Goal: Complete application form: Complete application form

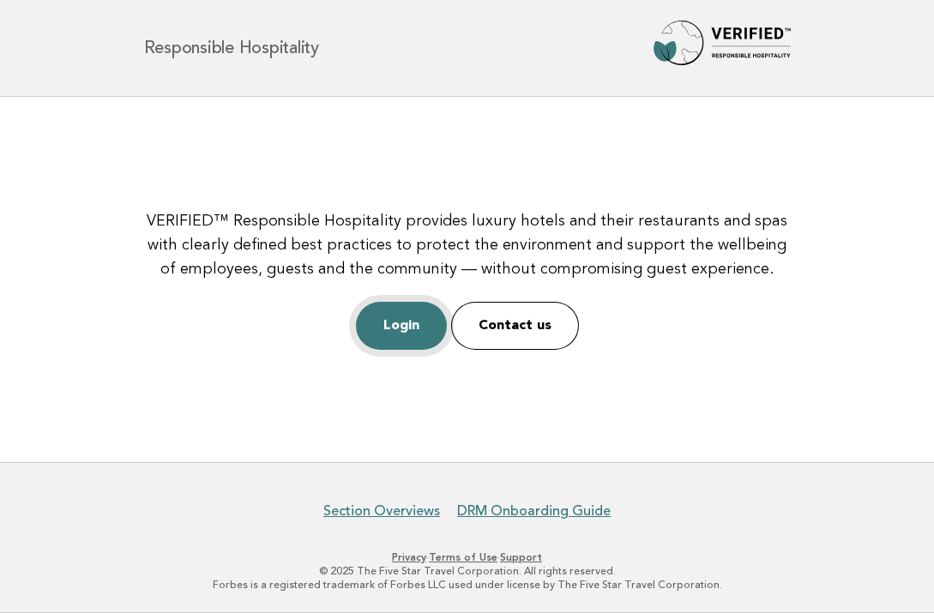
click at [394, 321] on link "Login" at bounding box center [401, 326] width 91 height 48
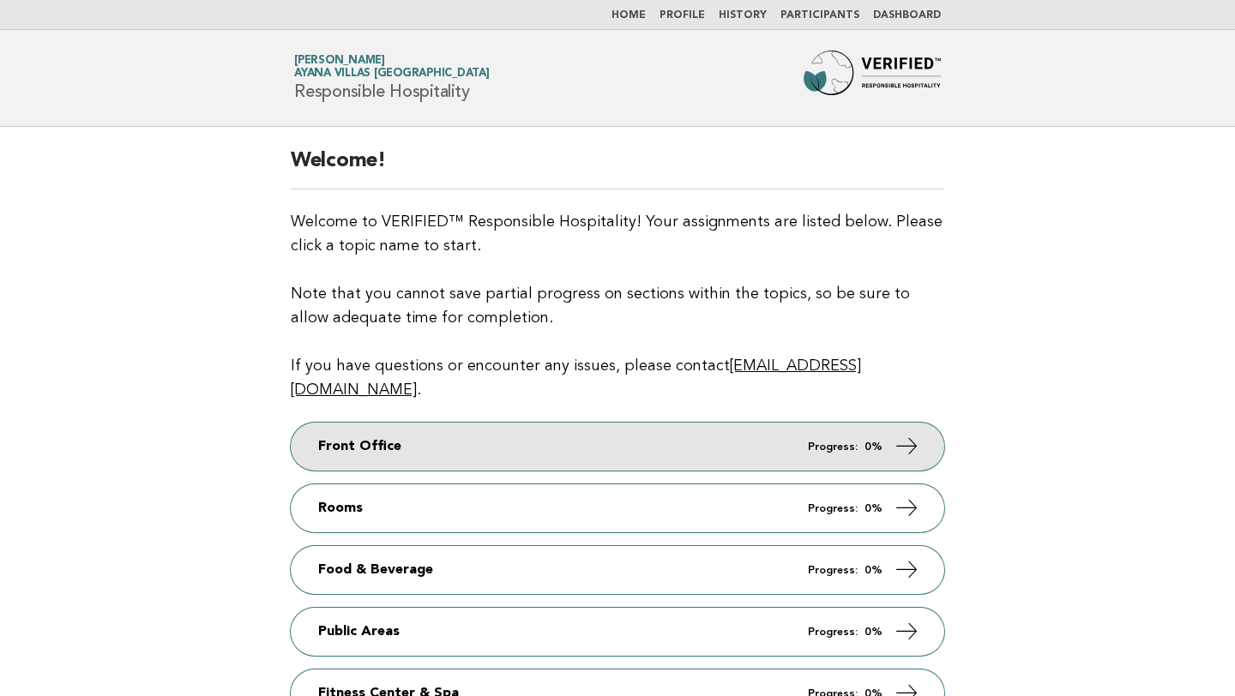
click at [751, 428] on link "Front Office Progress: 0%" at bounding box center [617, 447] width 653 height 48
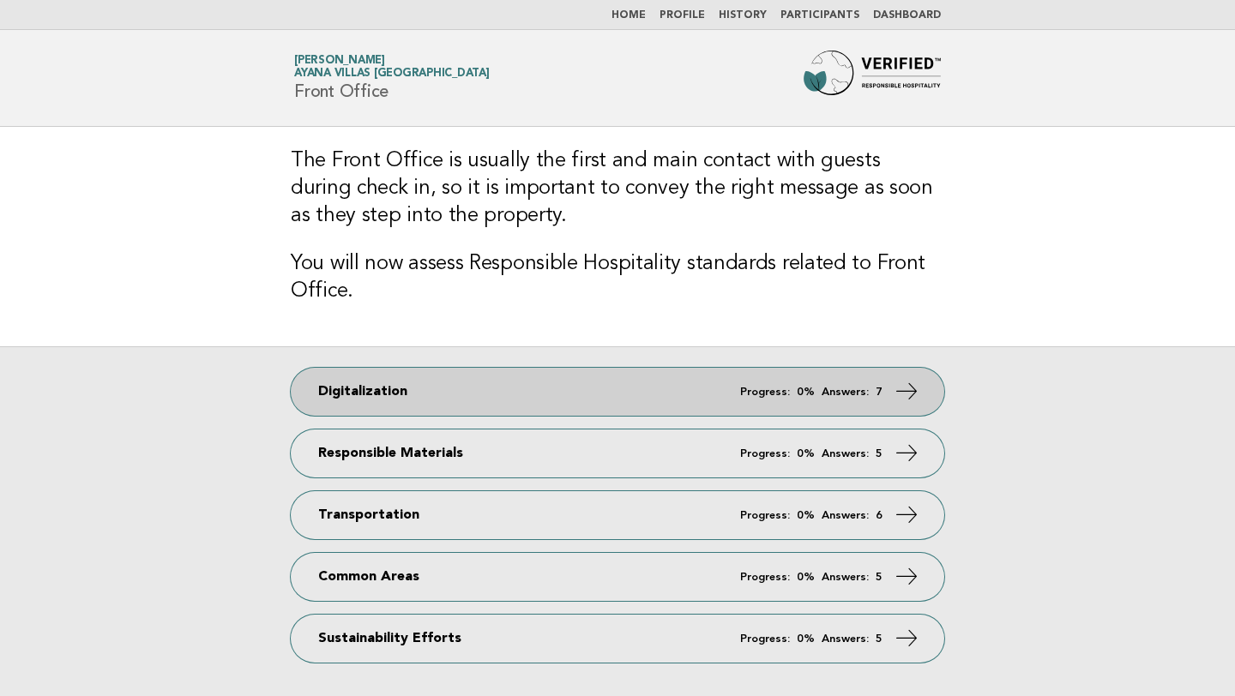
click at [847, 393] on em "Answers:" at bounding box center [844, 392] width 47 height 11
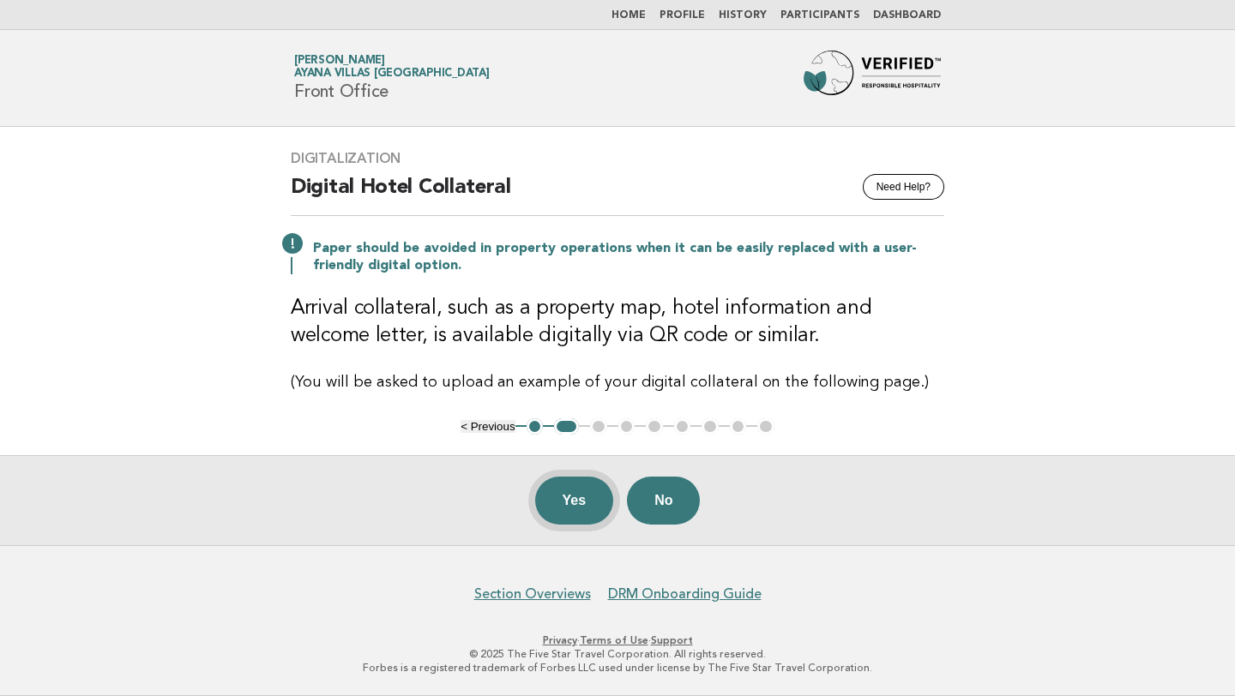
click at [578, 496] on button "Yes" at bounding box center [574, 501] width 79 height 48
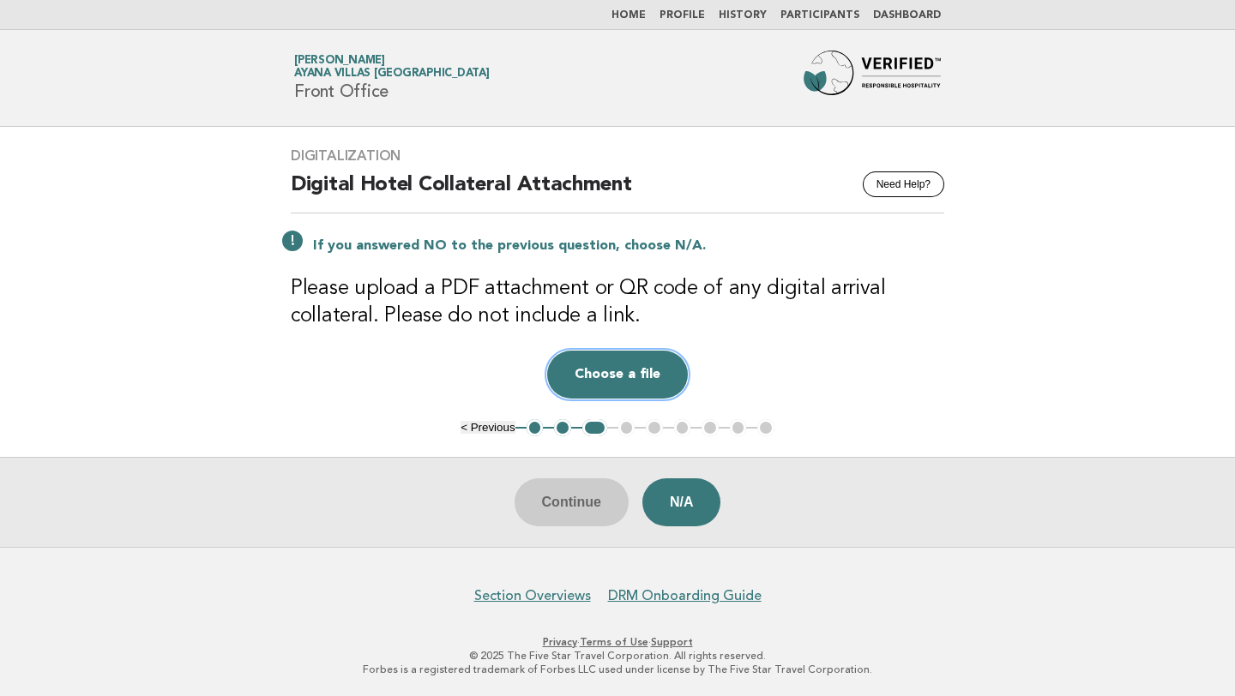
click at [619, 376] on button "Choose a file" at bounding box center [617, 375] width 141 height 48
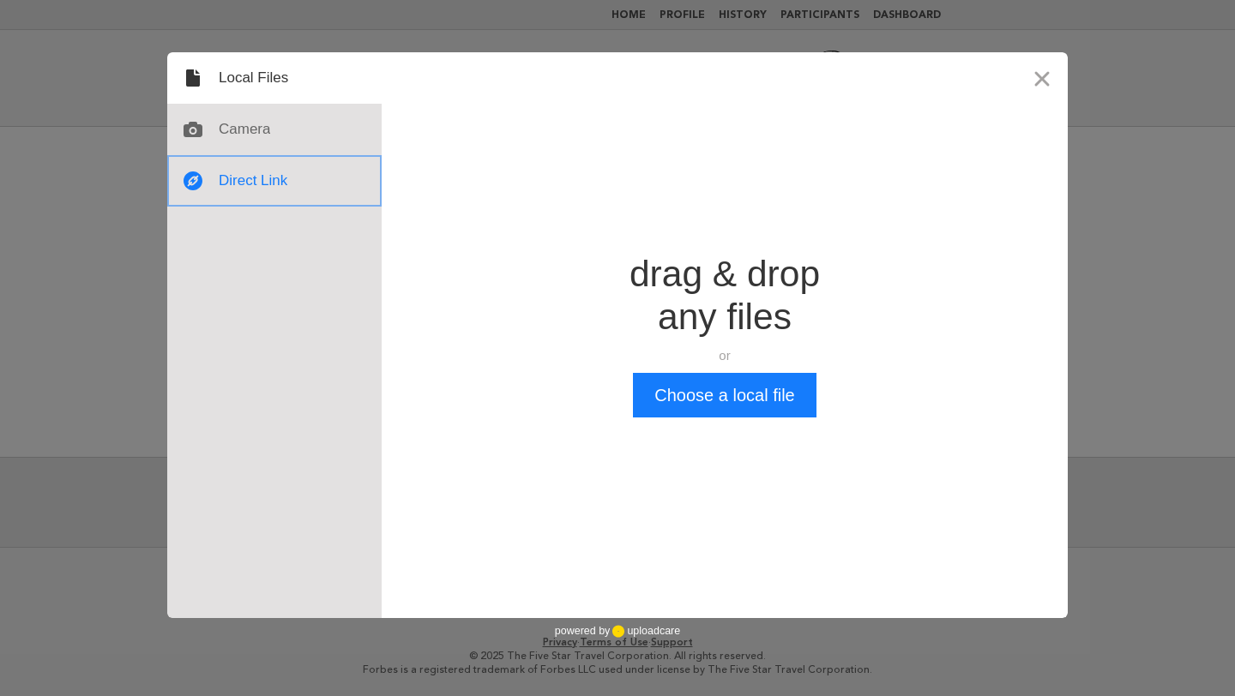
click at [265, 184] on div at bounding box center [274, 180] width 214 height 51
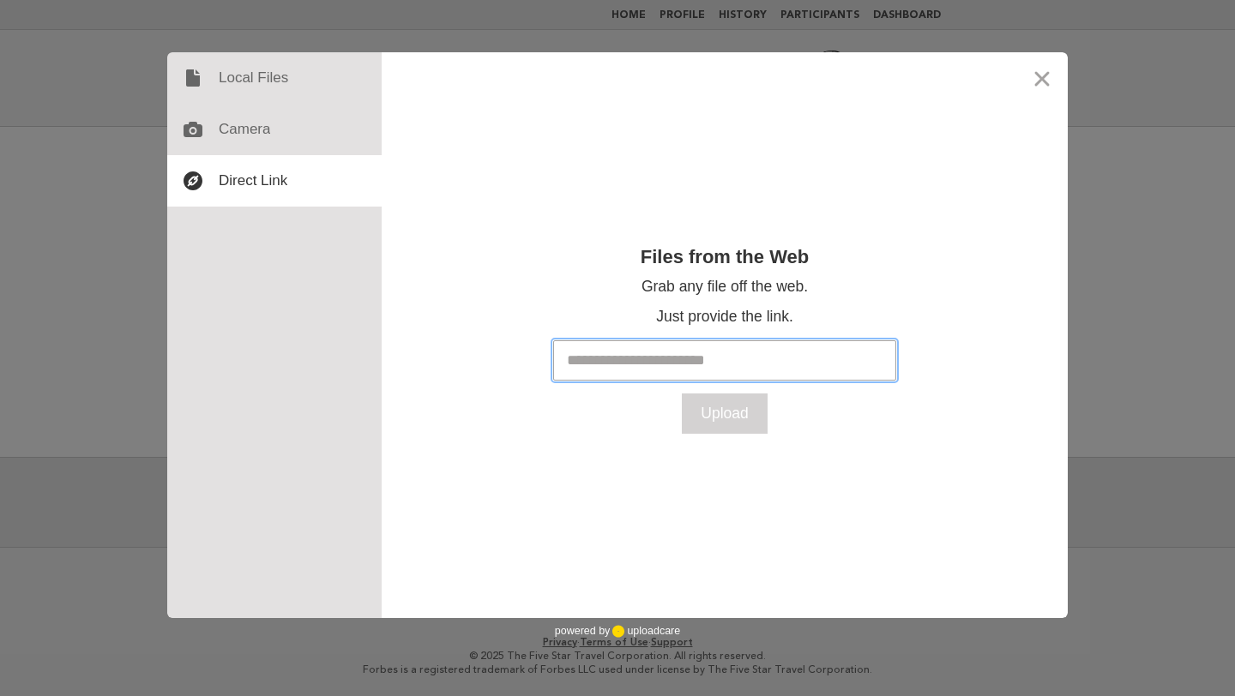
click at [626, 349] on input "text" at bounding box center [724, 360] width 343 height 40
paste input "**********"
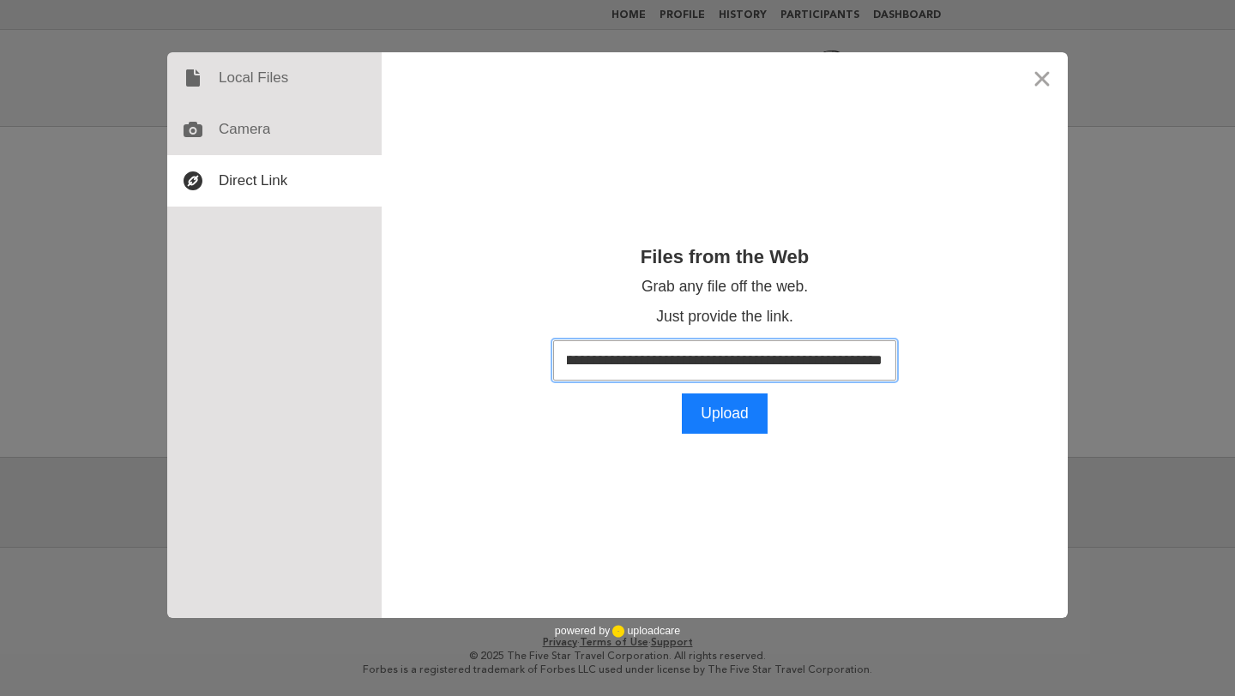
type input "**********"
click at [761, 353] on input "**********" at bounding box center [724, 360] width 343 height 40
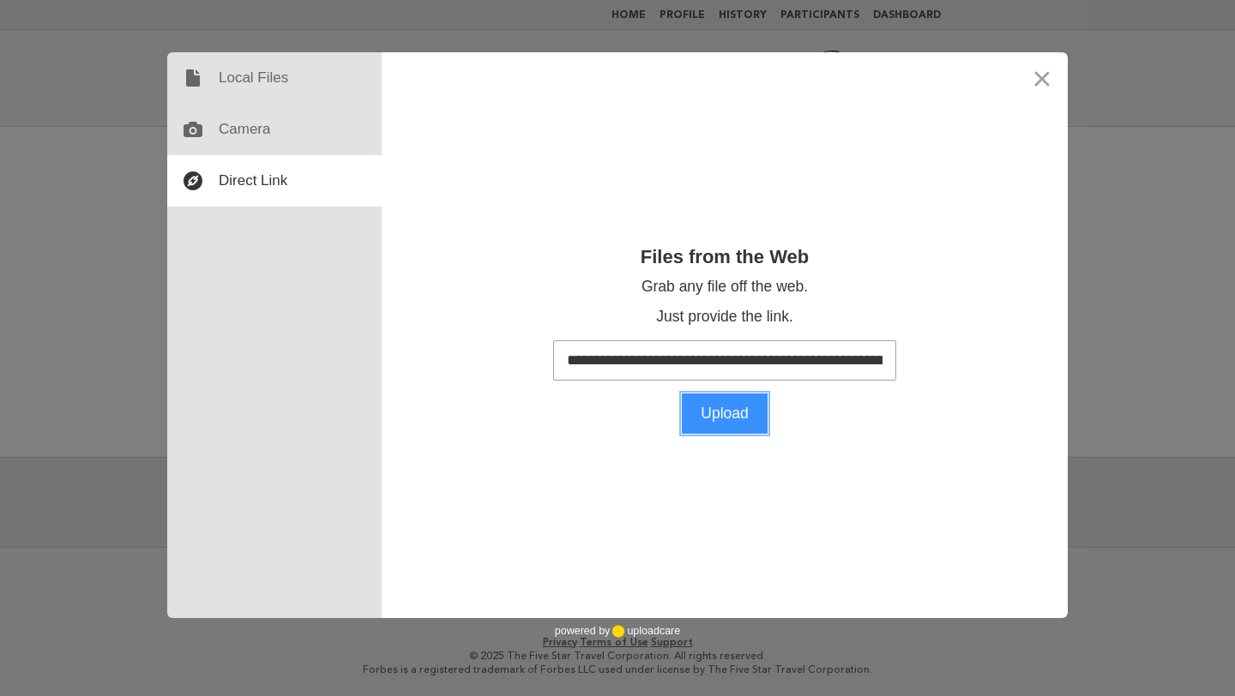
click at [728, 407] on button "Upload" at bounding box center [725, 414] width 86 height 40
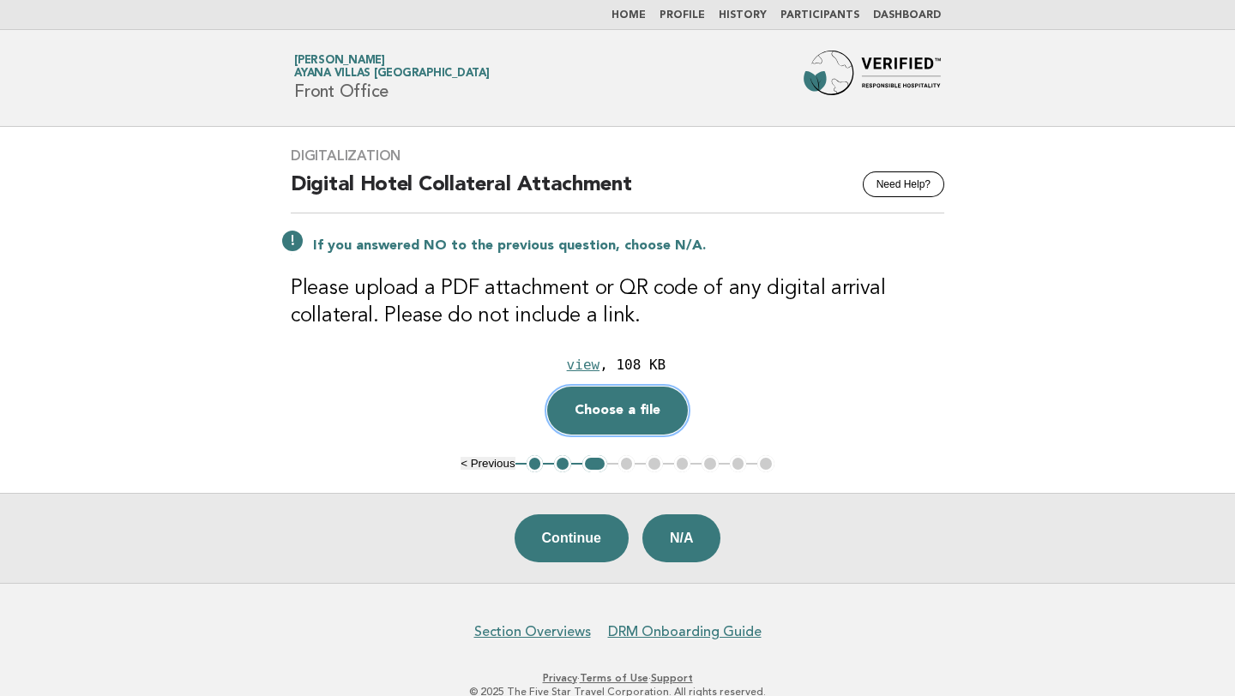
click at [633, 394] on button "Choose a file" at bounding box center [617, 411] width 141 height 48
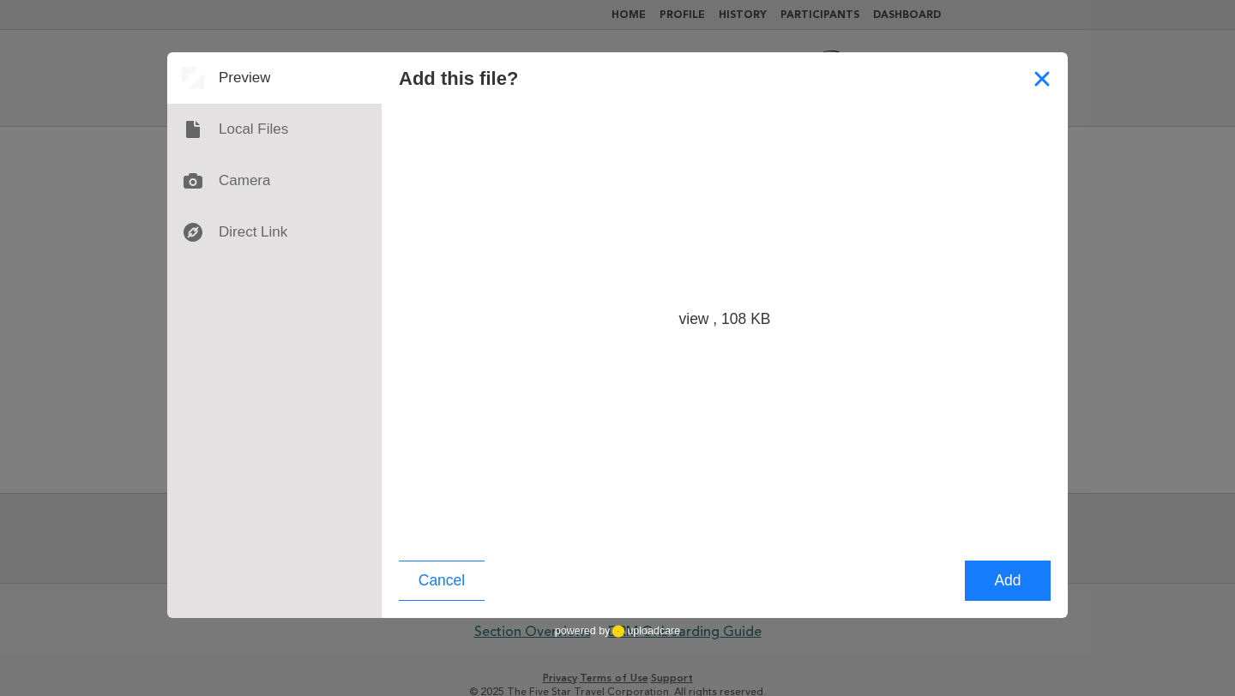
click at [1035, 85] on button "Close" at bounding box center [1041, 77] width 51 height 51
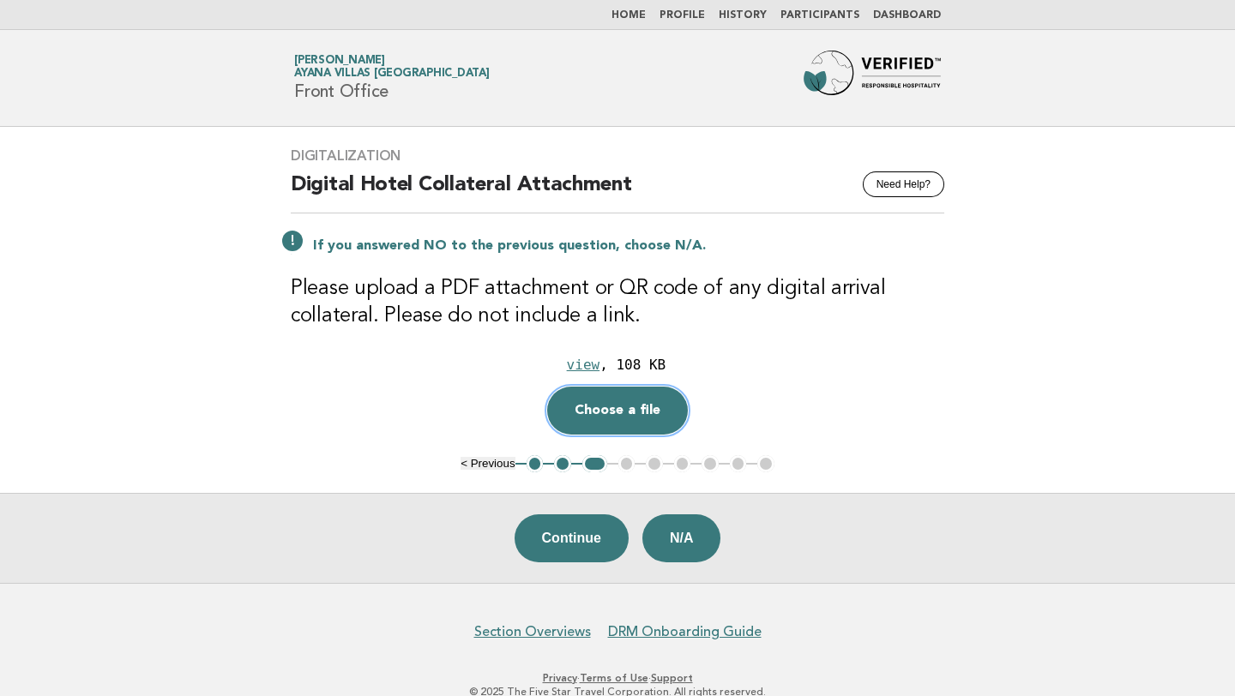
click at [605, 394] on button "Choose a file" at bounding box center [617, 411] width 141 height 48
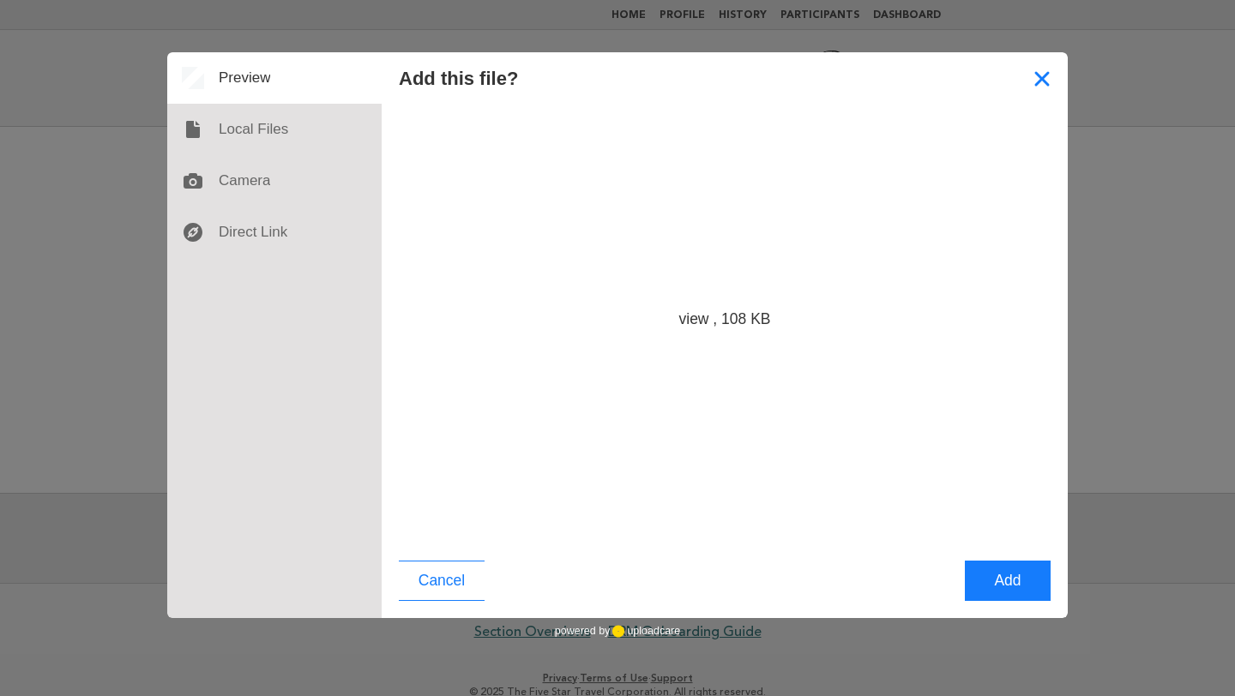
click at [1025, 87] on button "Close" at bounding box center [1041, 77] width 51 height 51
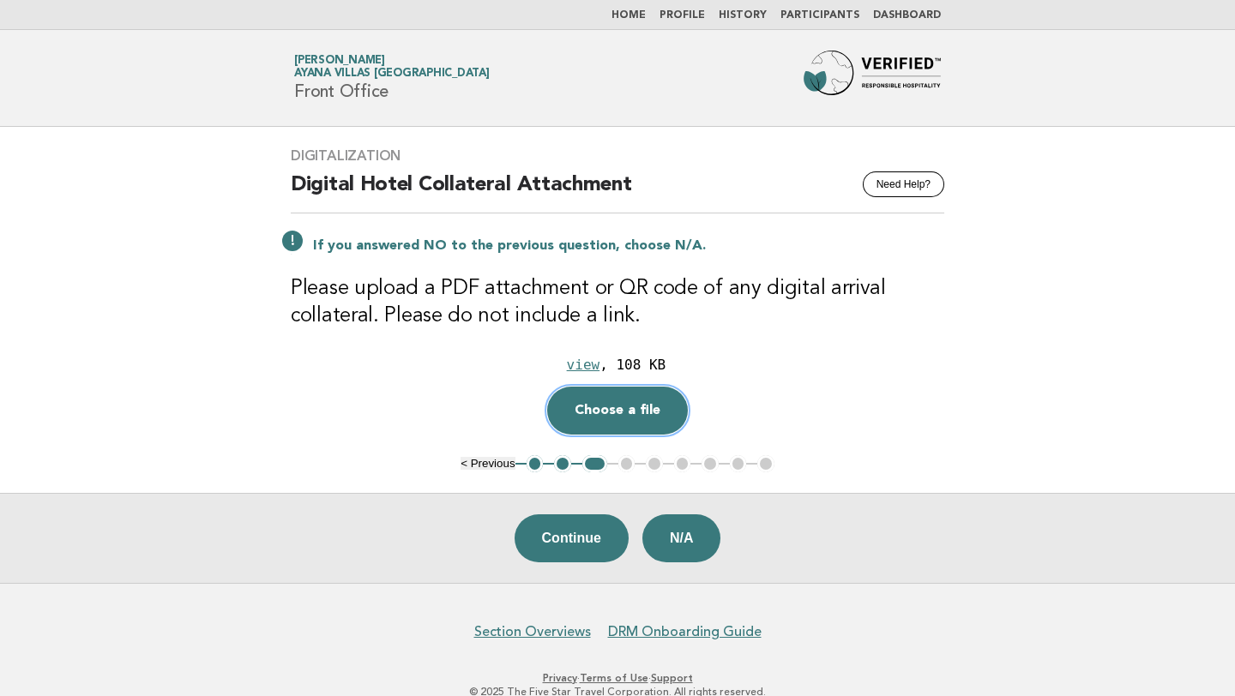
click at [628, 411] on button "Choose a file" at bounding box center [617, 411] width 141 height 48
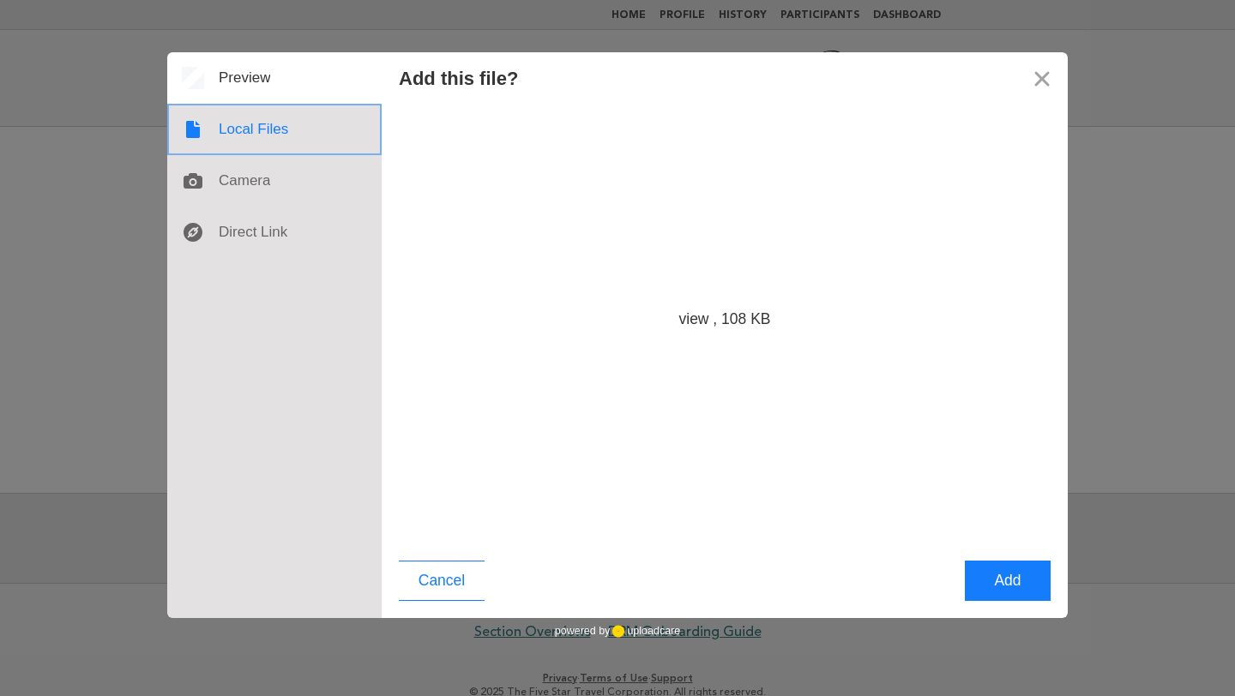
click at [277, 133] on div at bounding box center [274, 129] width 214 height 51
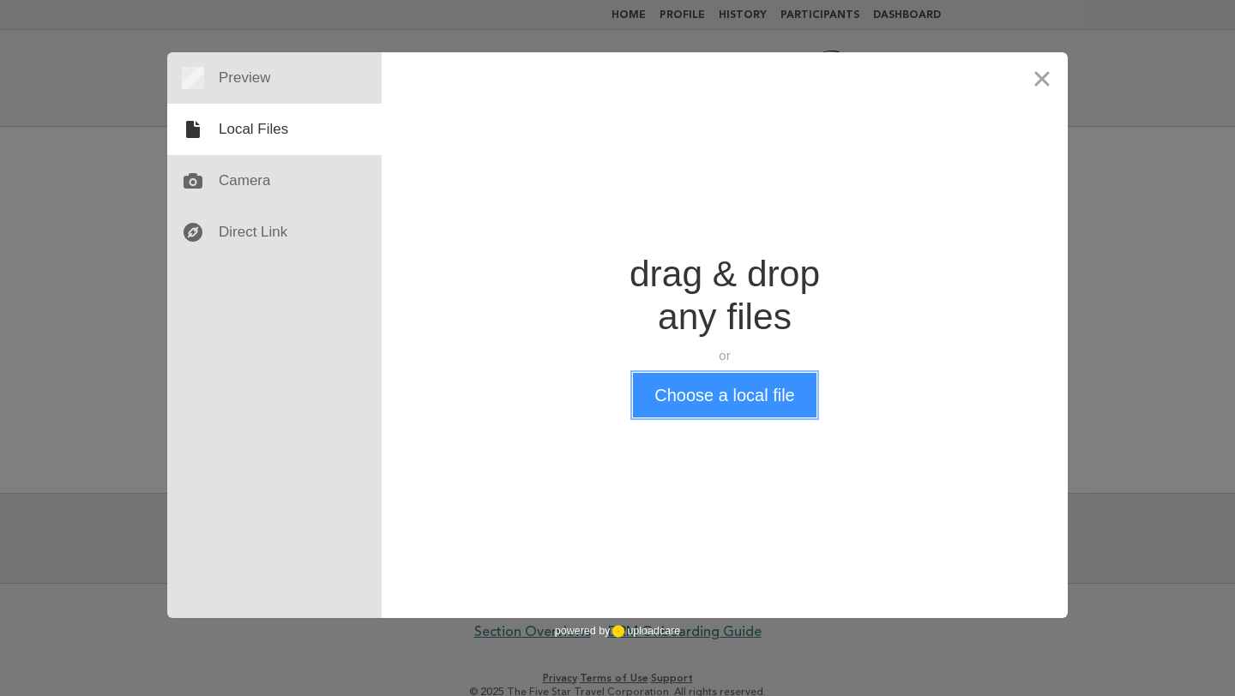
click at [719, 394] on button "Choose a local file" at bounding box center [724, 395] width 183 height 45
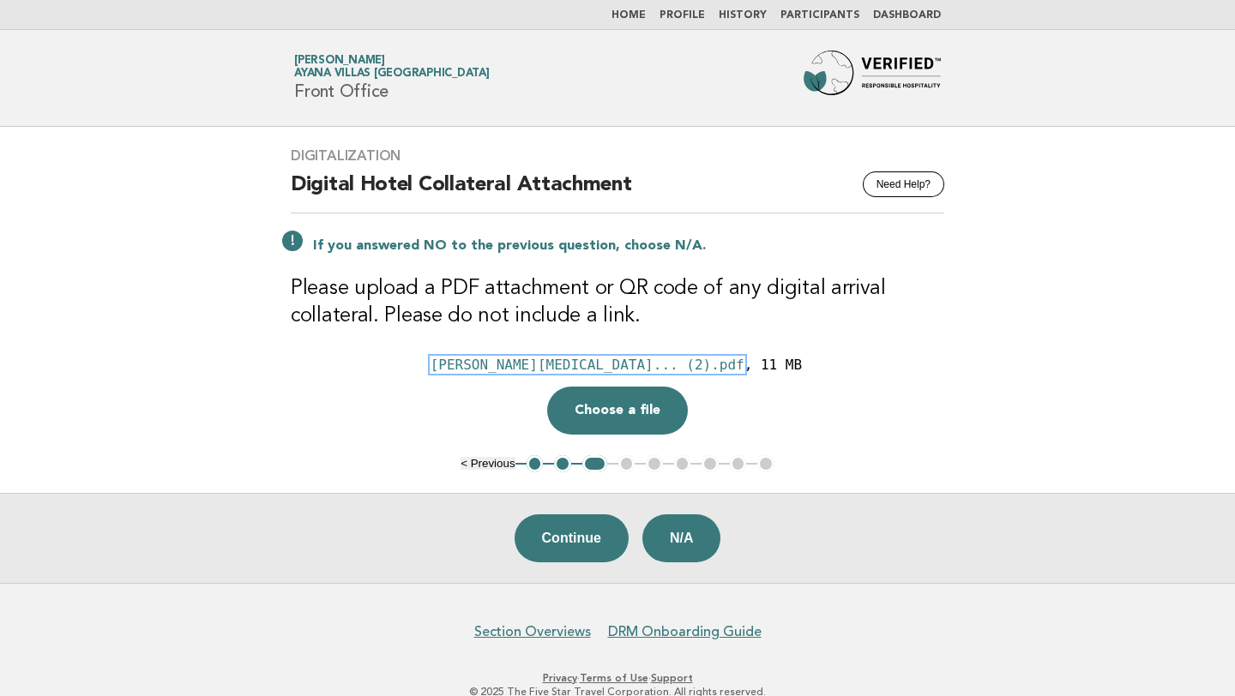
click at [622, 364] on div "AYANA Bal... (2).pdf" at bounding box center [587, 365] width 314 height 16
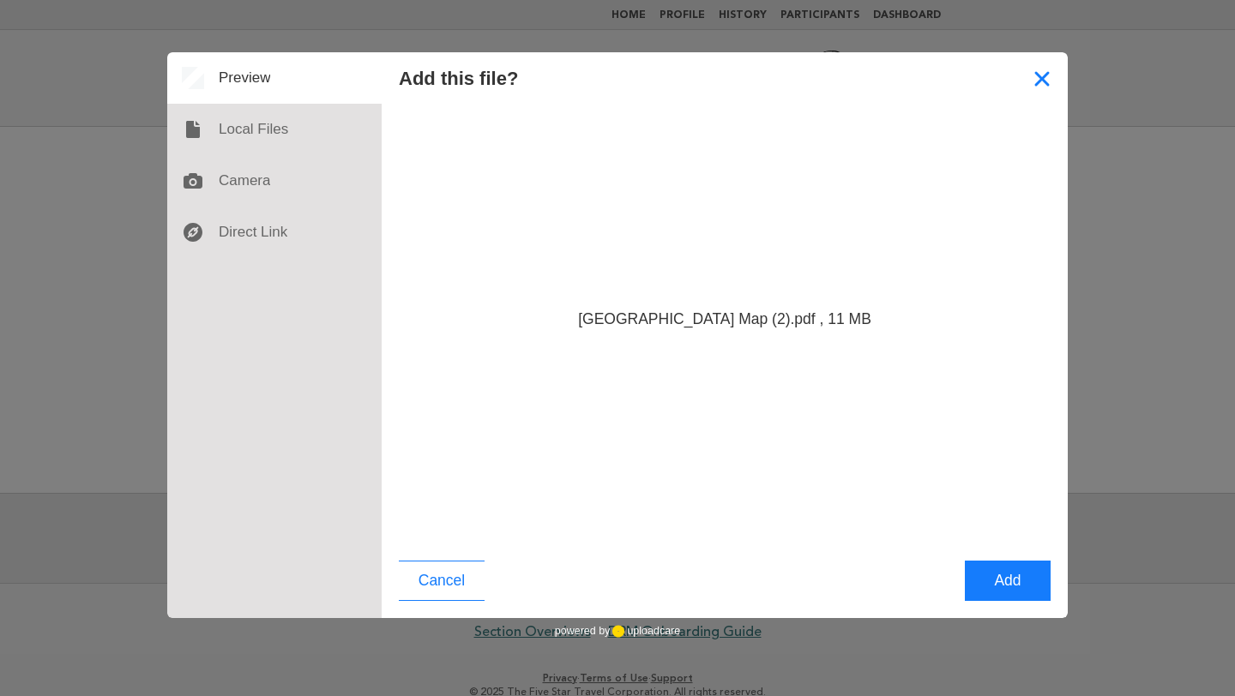
click at [1046, 78] on button "Close" at bounding box center [1041, 77] width 51 height 51
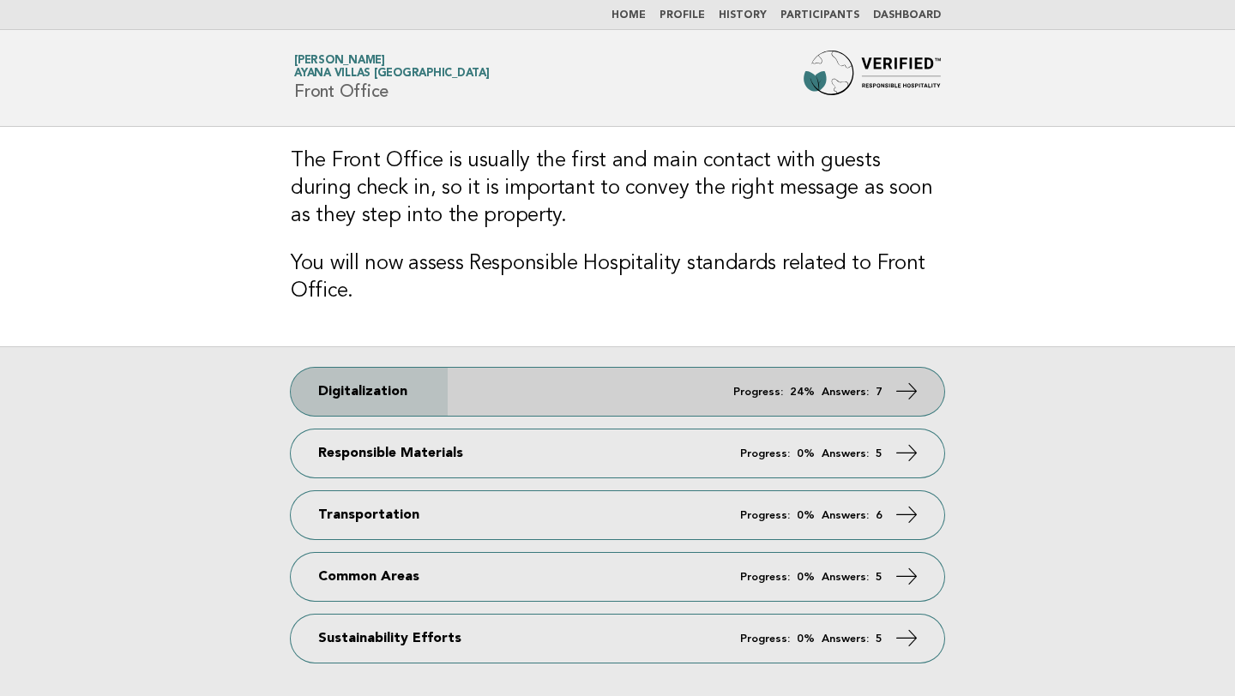
click at [881, 388] on strong "7" at bounding box center [879, 392] width 7 height 11
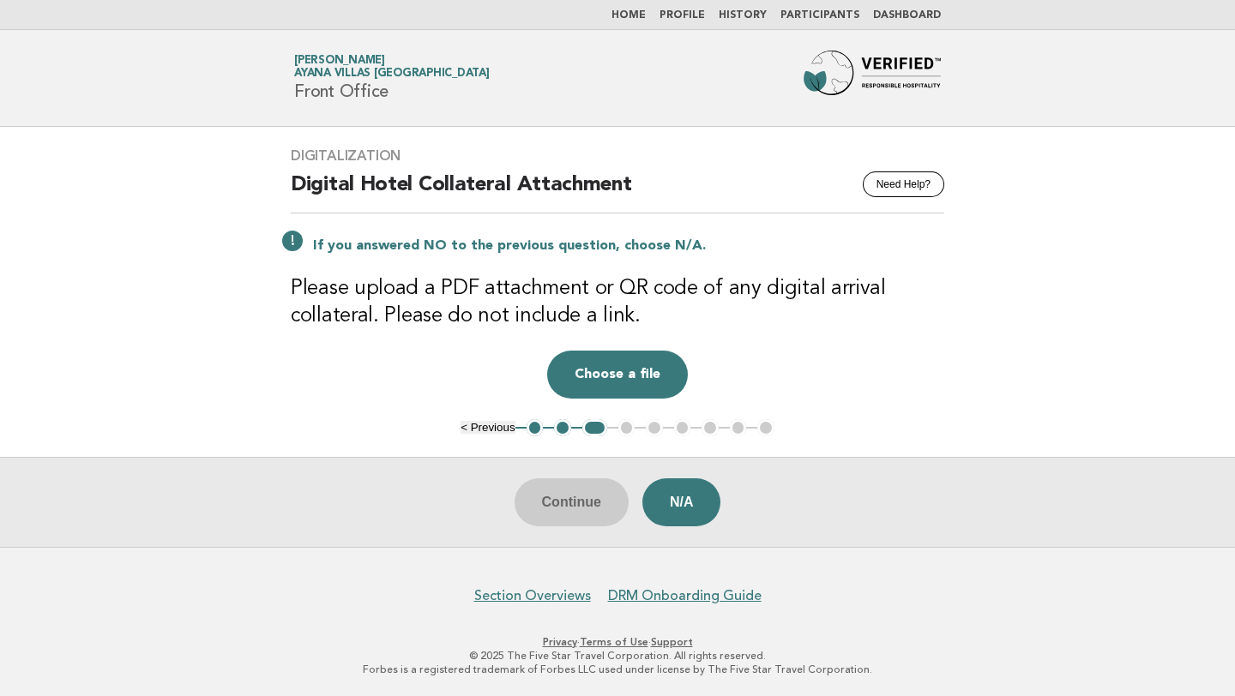
click at [560, 426] on button "2" at bounding box center [562, 427] width 17 height 17
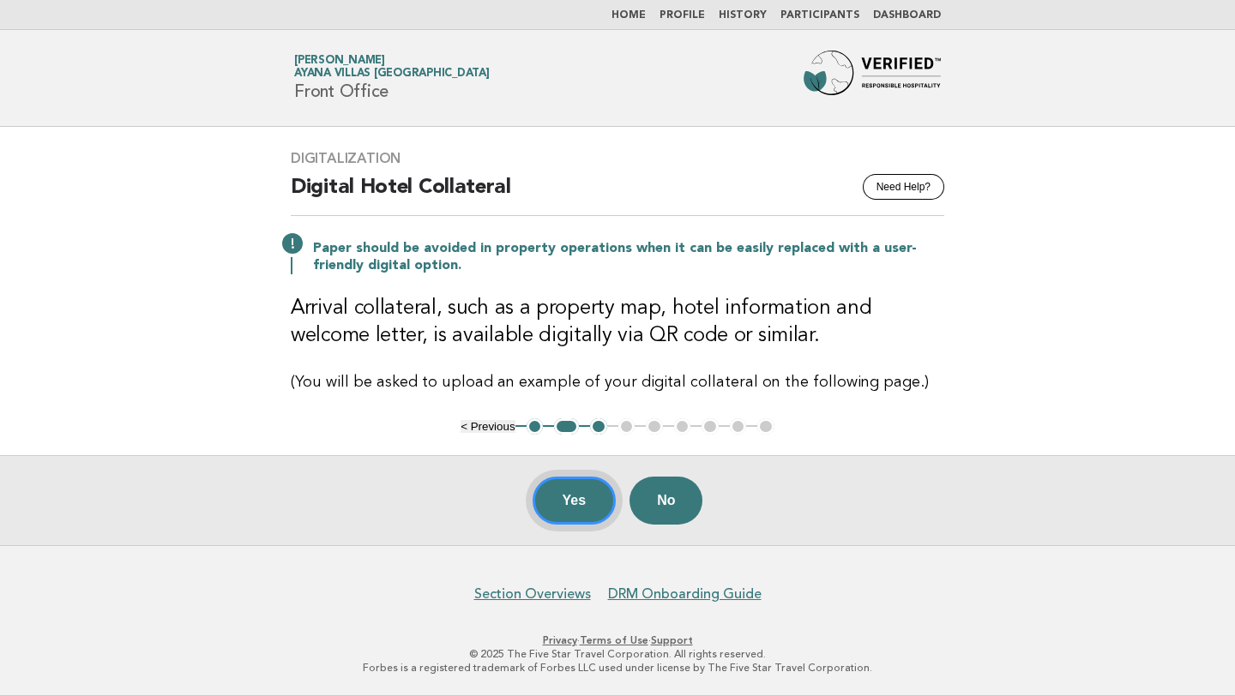
click at [580, 502] on button "Yes" at bounding box center [575, 501] width 84 height 48
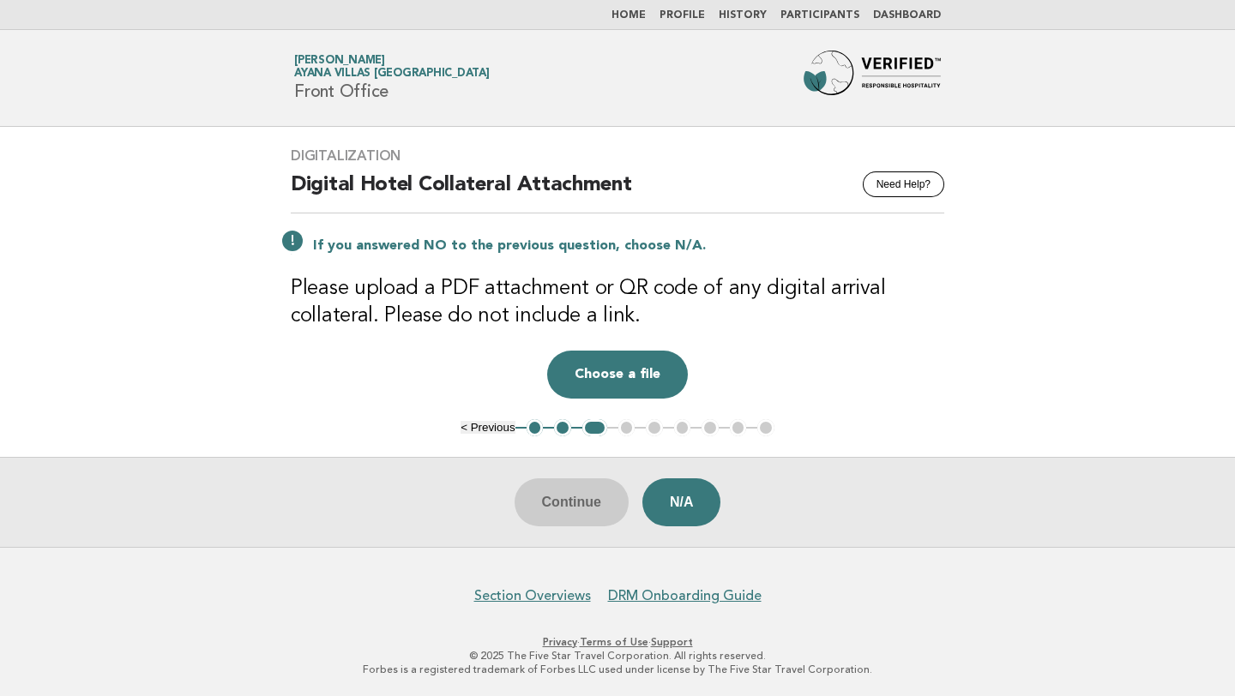
click at [562, 427] on button "2" at bounding box center [562, 427] width 17 height 17
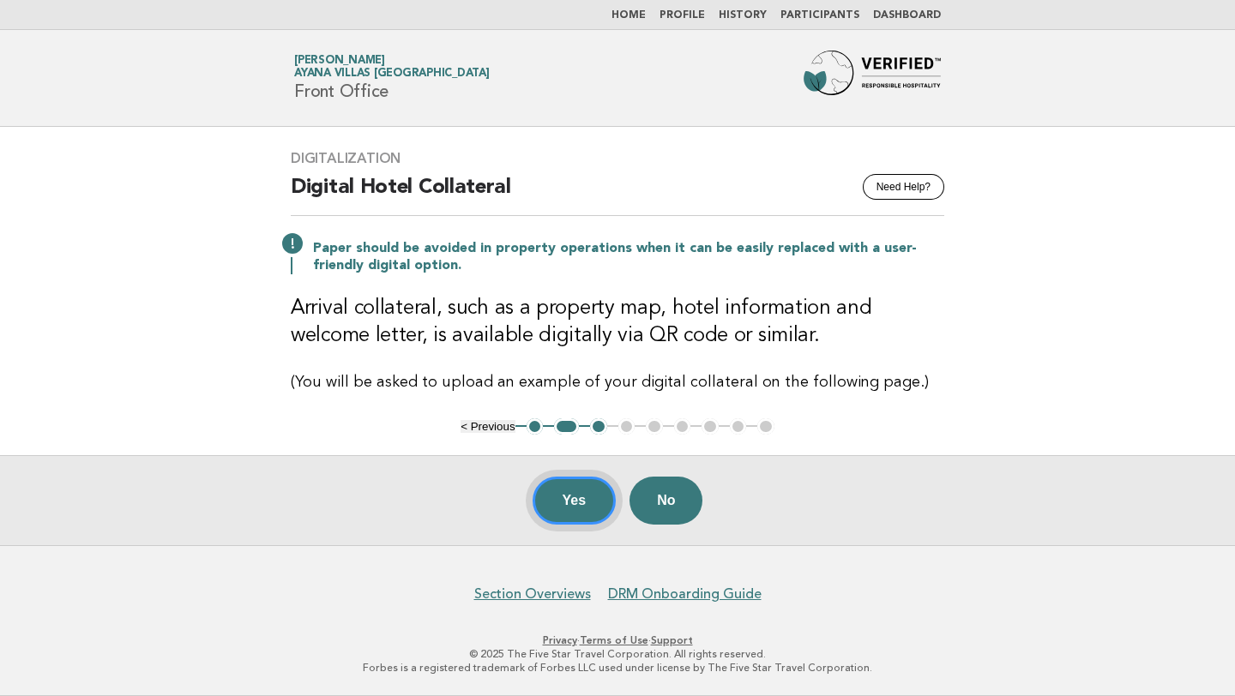
click at [575, 496] on button "Yes" at bounding box center [575, 501] width 84 height 48
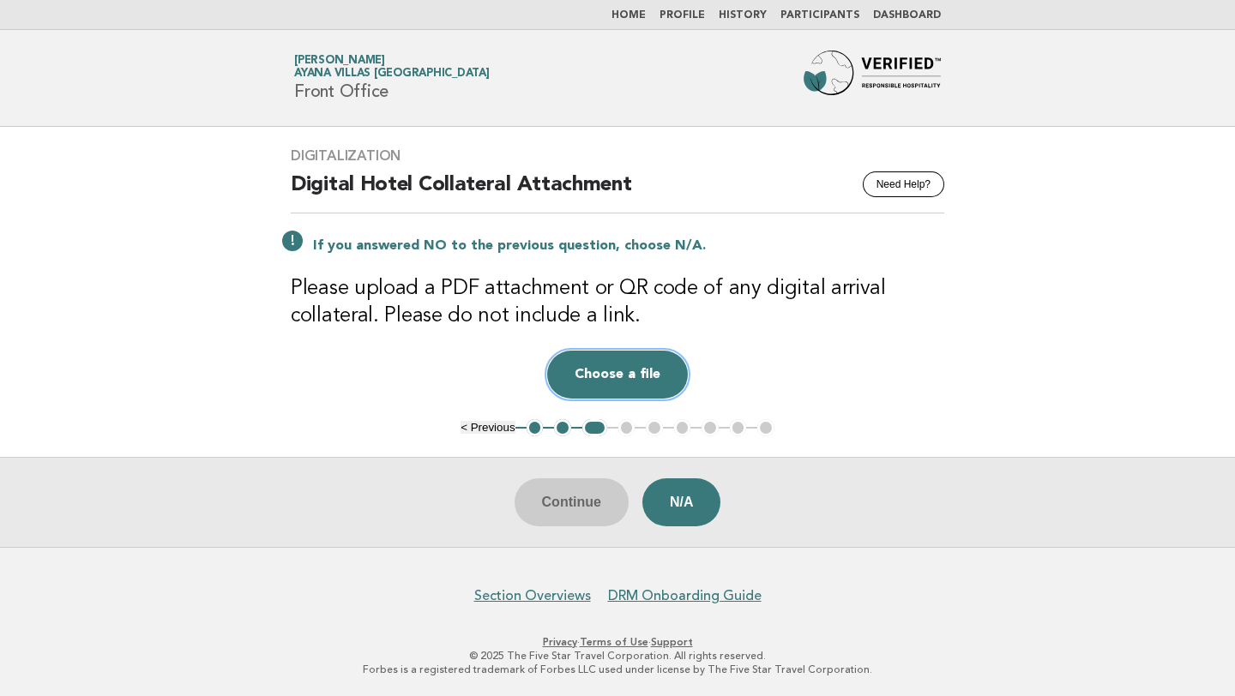
click at [605, 376] on button "Choose a file" at bounding box center [617, 375] width 141 height 48
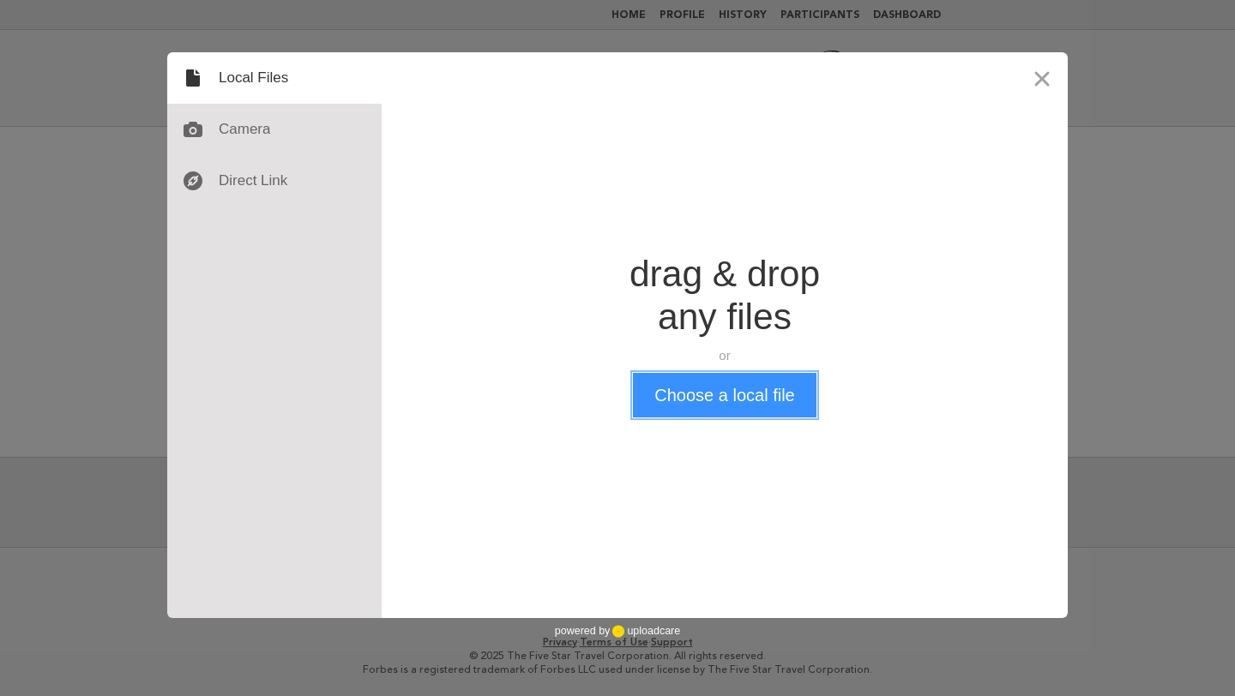
click at [689, 400] on button "Choose a local file" at bounding box center [724, 395] width 183 height 45
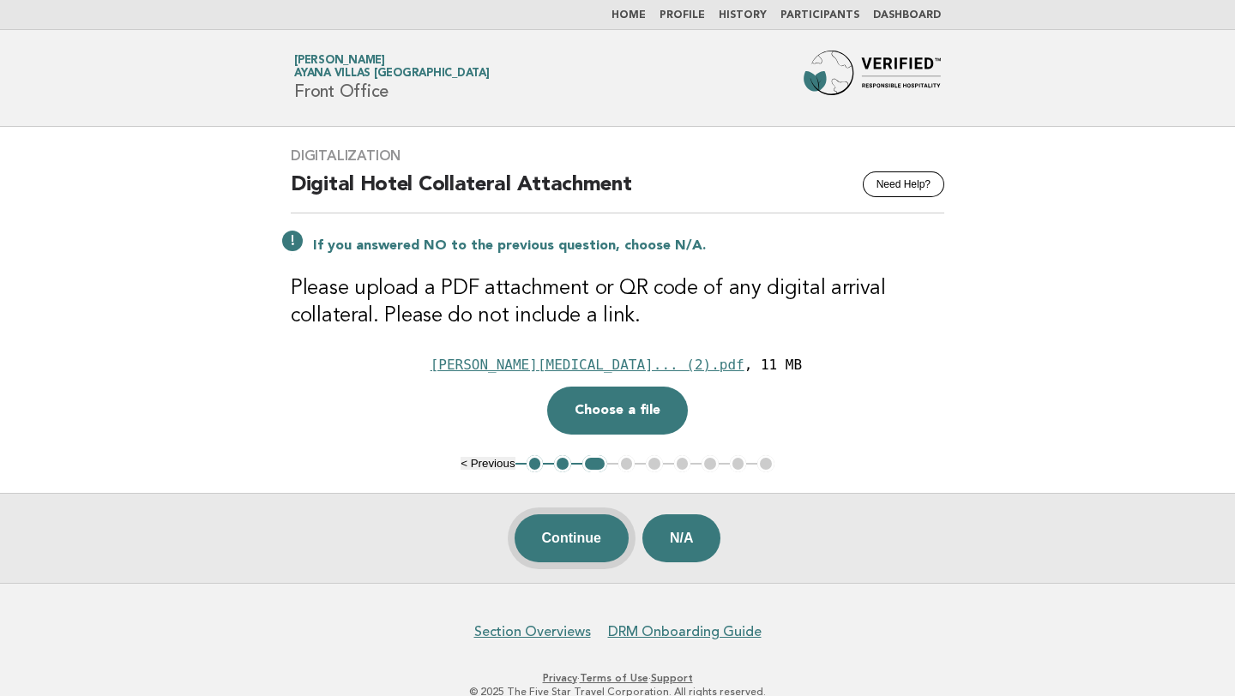
click at [567, 534] on button "Continue" at bounding box center [571, 538] width 114 height 48
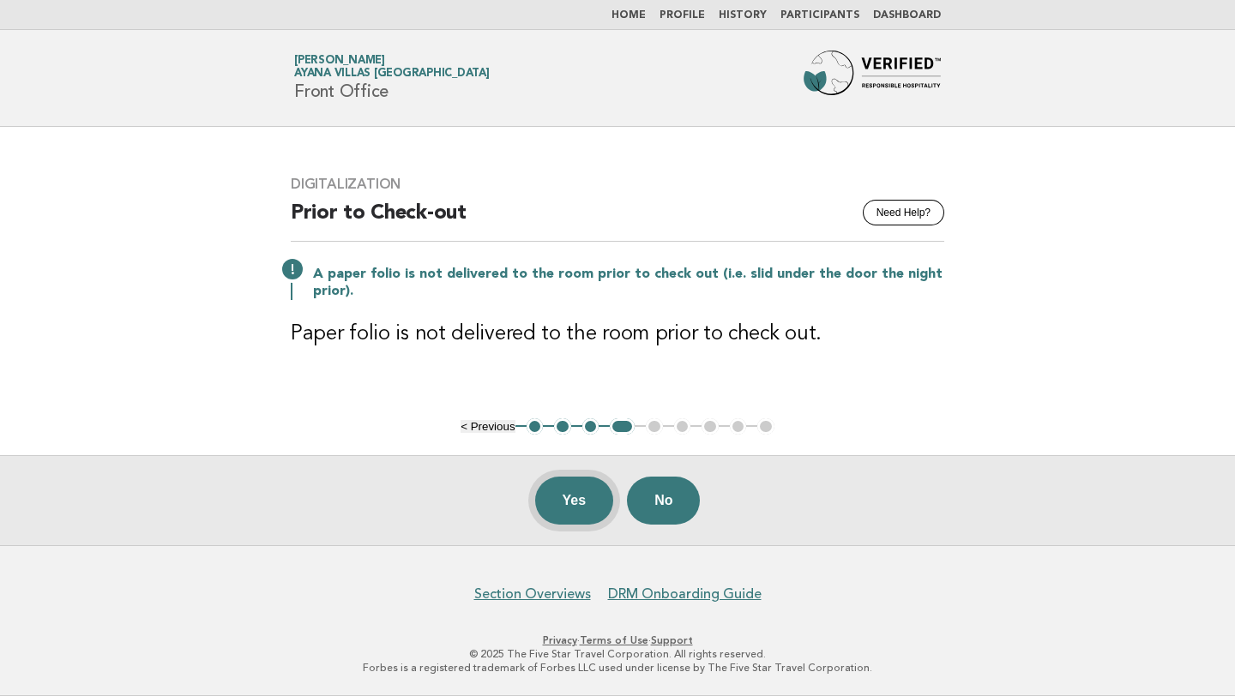
click at [583, 484] on button "Yes" at bounding box center [574, 501] width 79 height 48
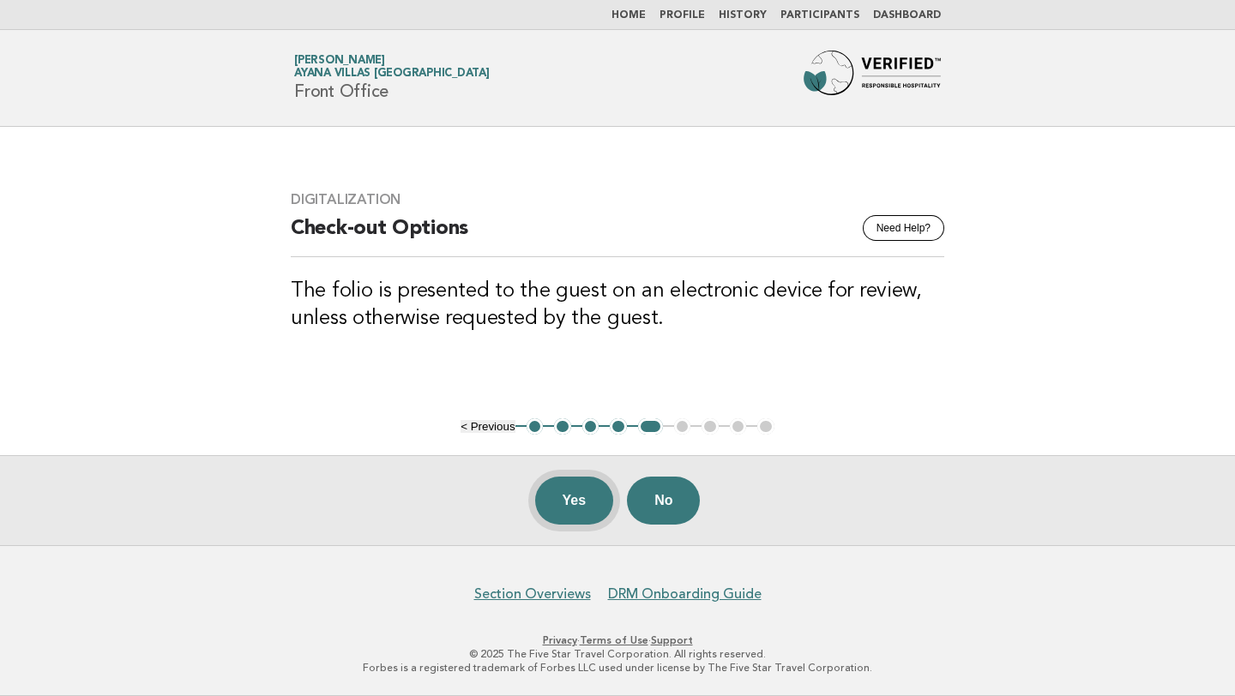
click at [572, 505] on button "Yes" at bounding box center [574, 501] width 79 height 48
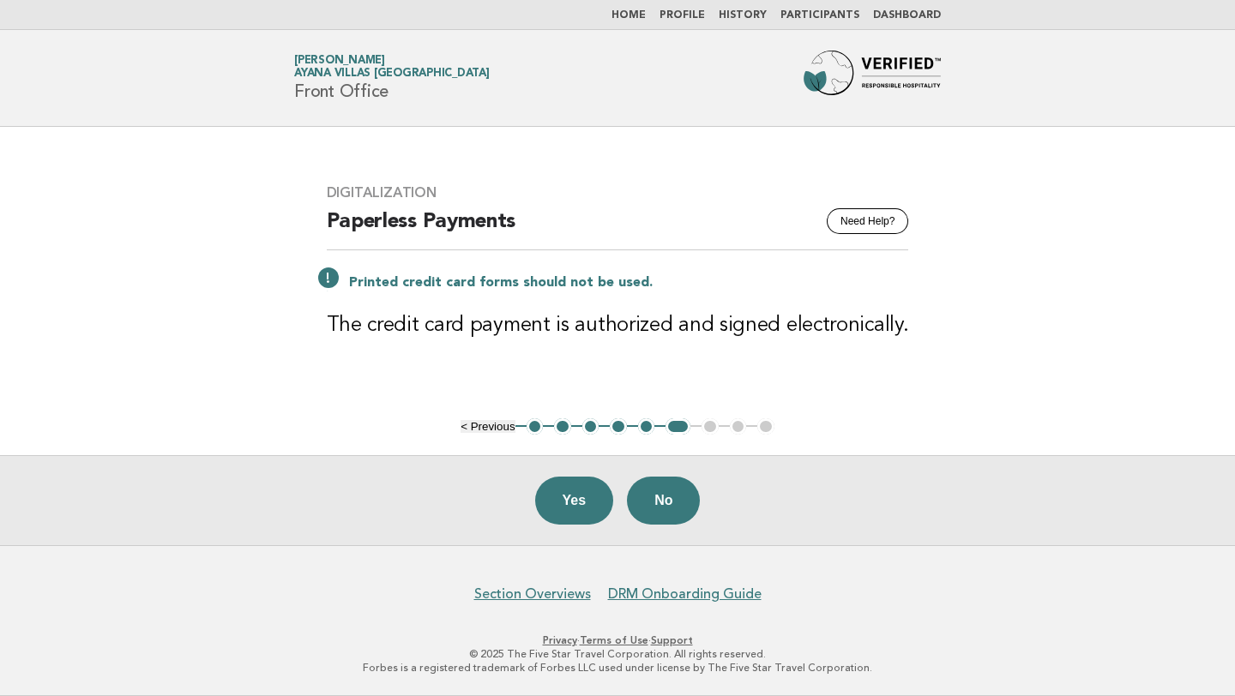
click at [645, 425] on button "5" at bounding box center [646, 426] width 17 height 17
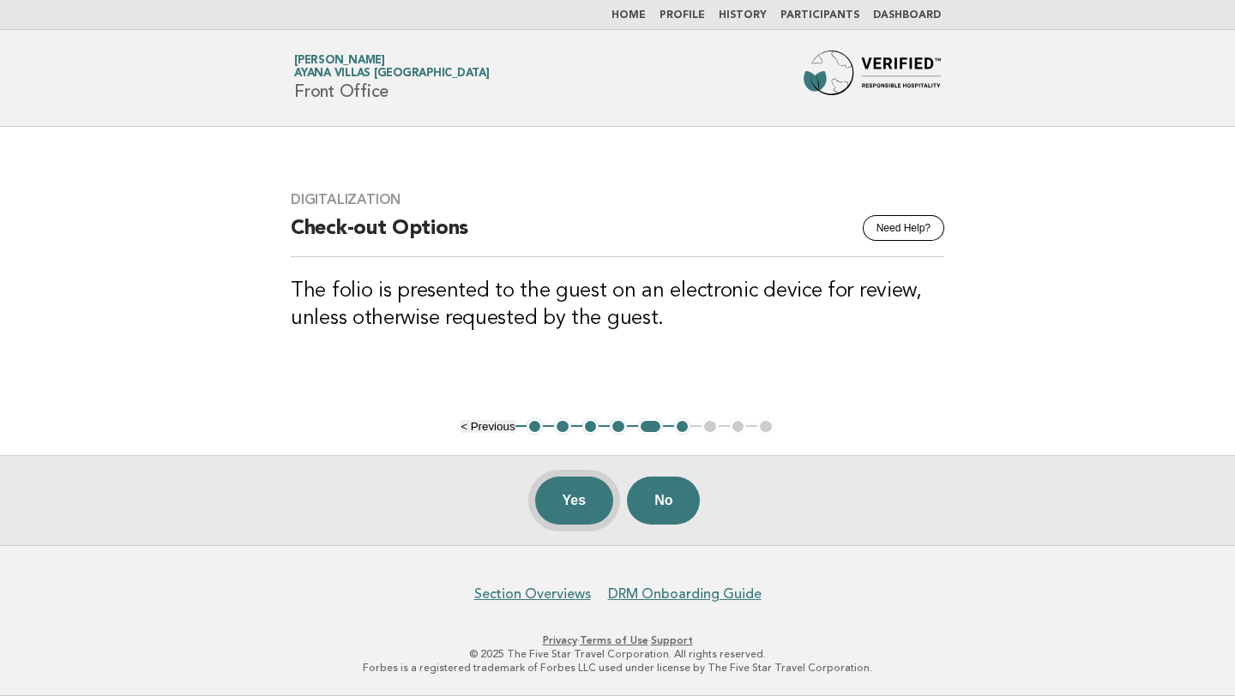
click at [579, 496] on button "Yes" at bounding box center [574, 501] width 79 height 48
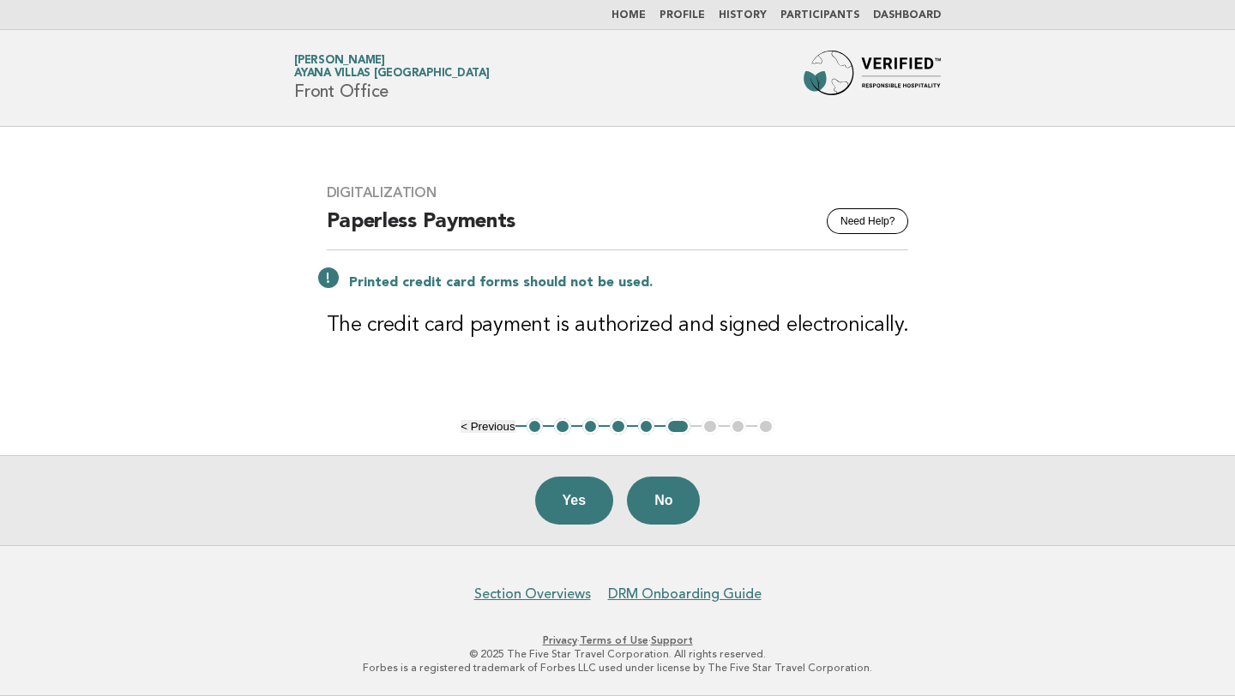
click at [647, 424] on button "5" at bounding box center [646, 426] width 17 height 17
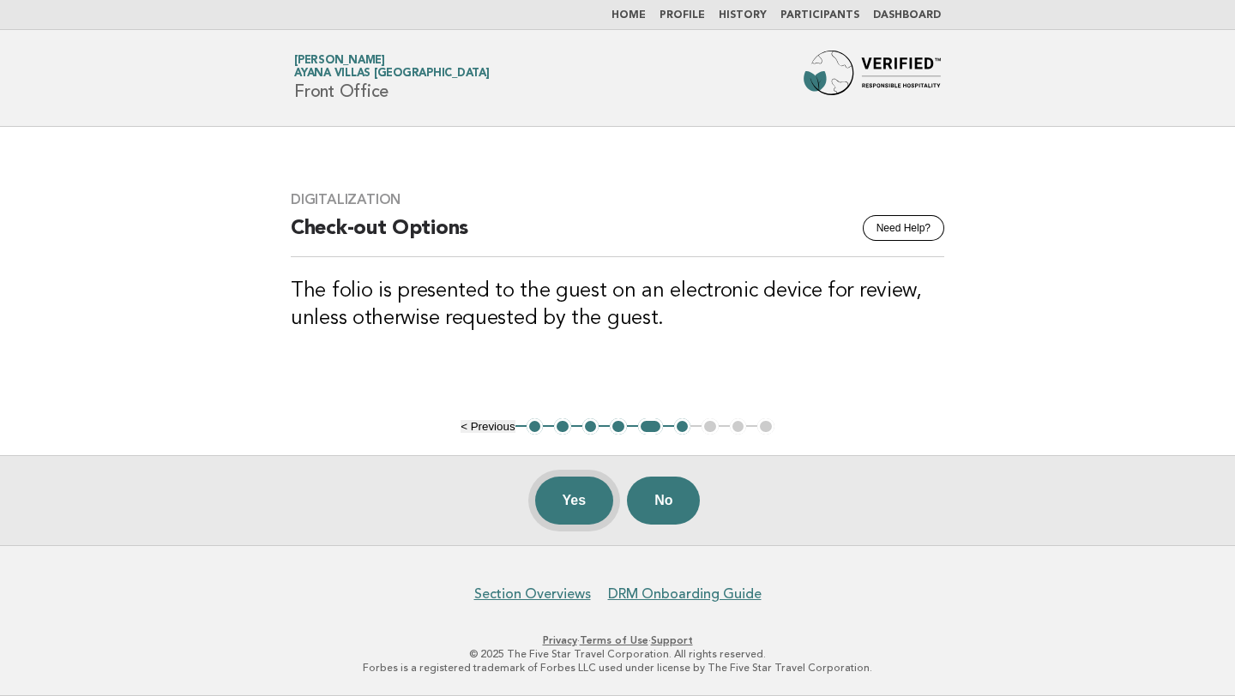
click at [582, 490] on button "Yes" at bounding box center [574, 501] width 79 height 48
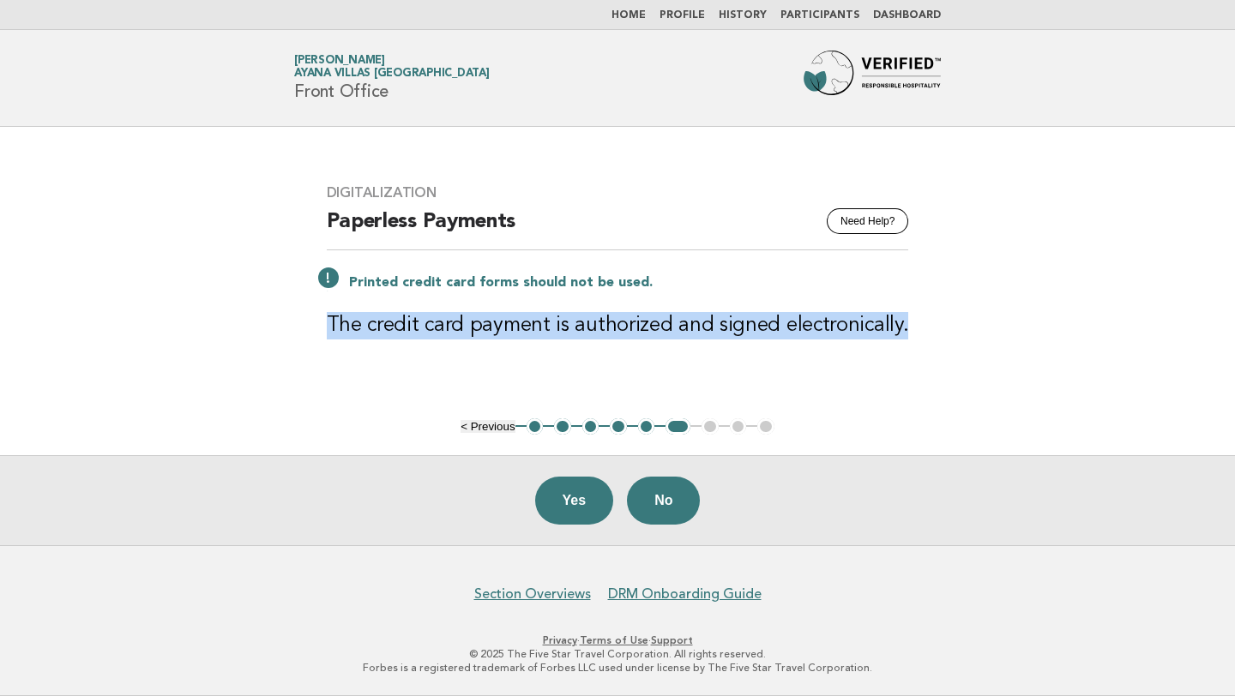
drag, startPoint x: 323, startPoint y: 322, endPoint x: 921, endPoint y: 316, distance: 597.7
click at [925, 320] on div "Digitalization Need Help? Paperless Payments Printed credit card forms should n…" at bounding box center [617, 272] width 623 height 217
copy h3 "The credit card payment is authorized and signed electronically."
